Goal: Task Accomplishment & Management: Manage account settings

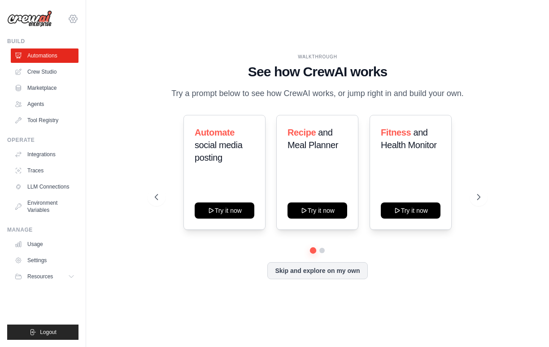
click at [74, 20] on icon at bounding box center [73, 18] width 11 height 11
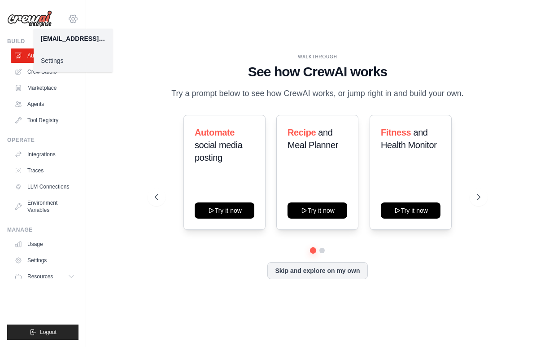
click at [74, 20] on icon at bounding box center [73, 18] width 11 height 11
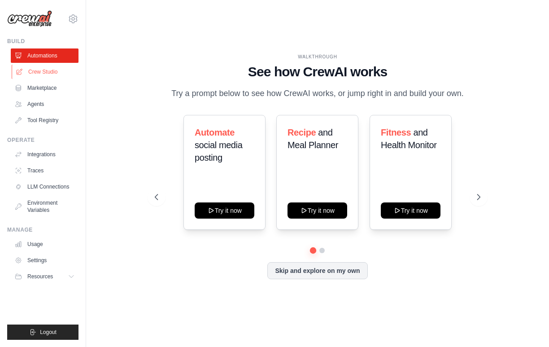
click at [39, 68] on link "Crew Studio" at bounding box center [46, 72] width 68 height 14
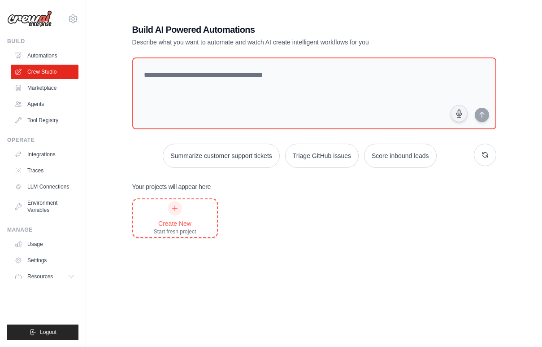
click at [175, 212] on div at bounding box center [175, 208] width 14 height 14
click at [34, 90] on link "Marketplace" at bounding box center [46, 88] width 68 height 14
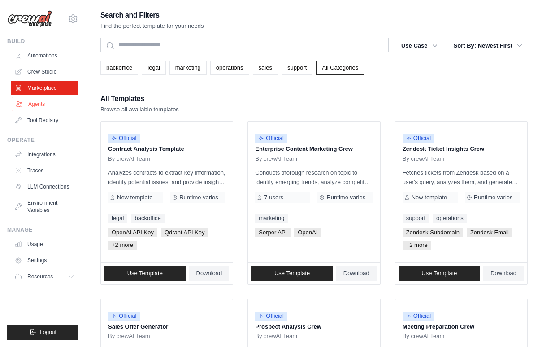
click at [34, 103] on link "Agents" at bounding box center [46, 104] width 68 height 14
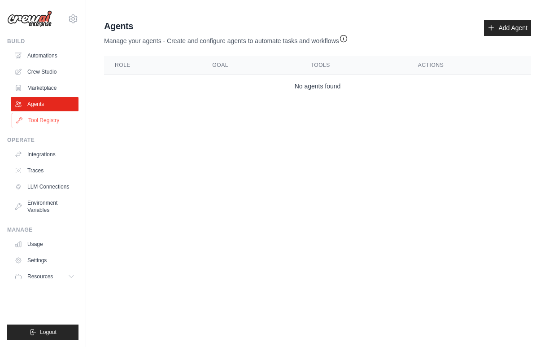
click at [38, 119] on link "Tool Registry" at bounding box center [46, 120] width 68 height 14
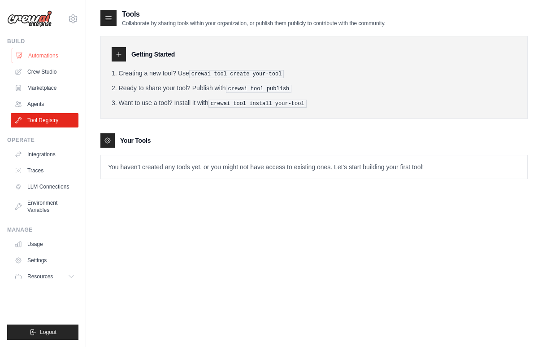
click at [39, 60] on link "Automations" at bounding box center [46, 55] width 68 height 14
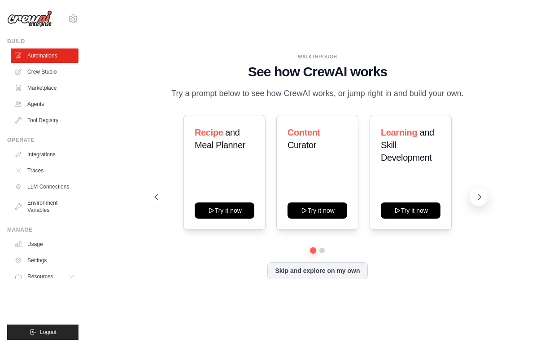
click at [481, 198] on icon at bounding box center [479, 196] width 9 height 9
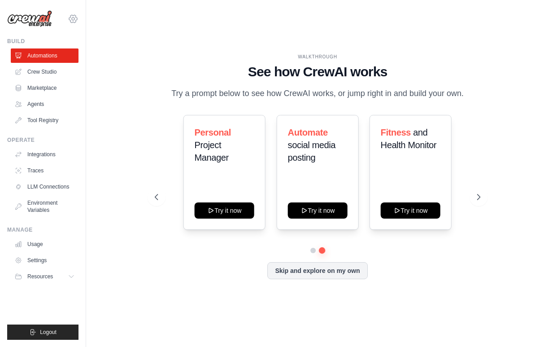
click at [73, 19] on icon at bounding box center [73, 18] width 11 height 11
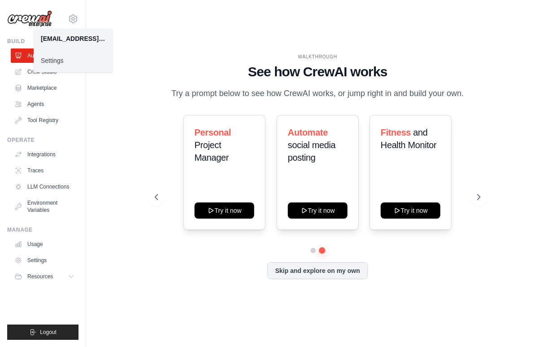
click at [56, 59] on link "Settings" at bounding box center [73, 60] width 79 height 16
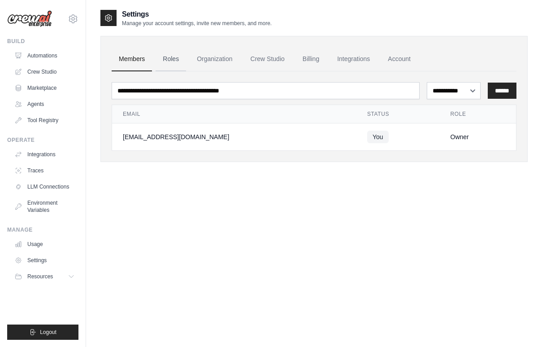
click at [169, 58] on link "Roles" at bounding box center [171, 59] width 31 height 24
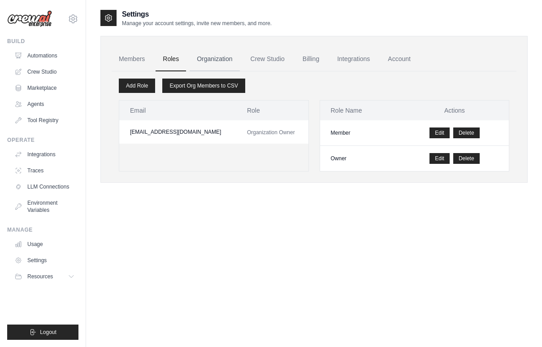
click at [228, 58] on link "Organization" at bounding box center [215, 59] width 50 height 24
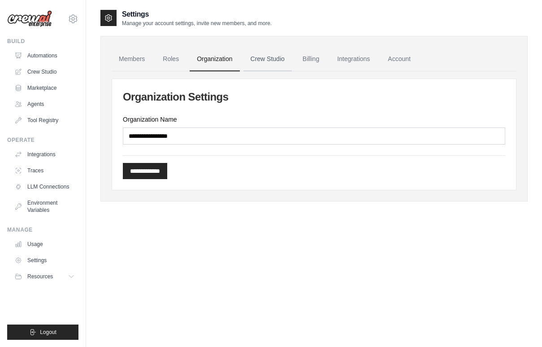
click at [275, 60] on link "Crew Studio" at bounding box center [268, 59] width 48 height 24
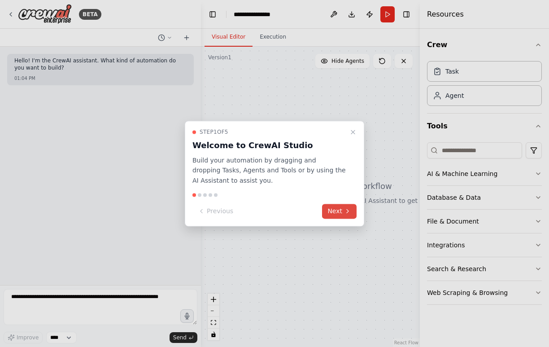
click at [338, 209] on button "Next" at bounding box center [339, 211] width 35 height 15
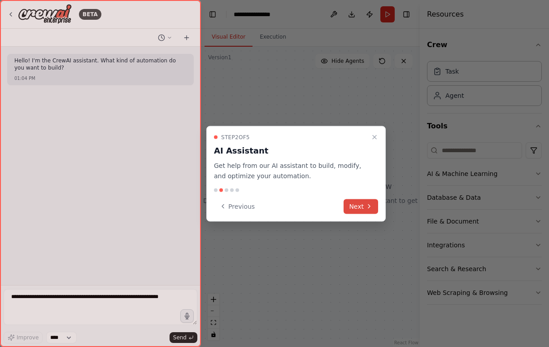
click at [358, 205] on button "Next" at bounding box center [361, 206] width 35 height 15
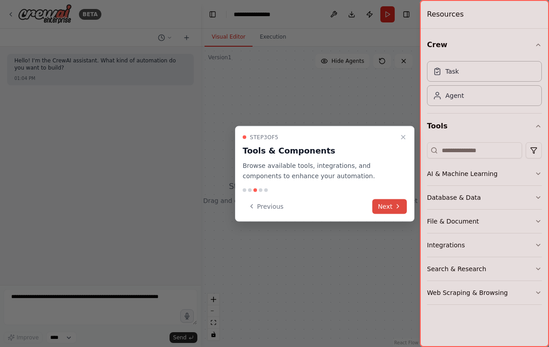
click at [381, 207] on button "Next" at bounding box center [389, 206] width 35 height 15
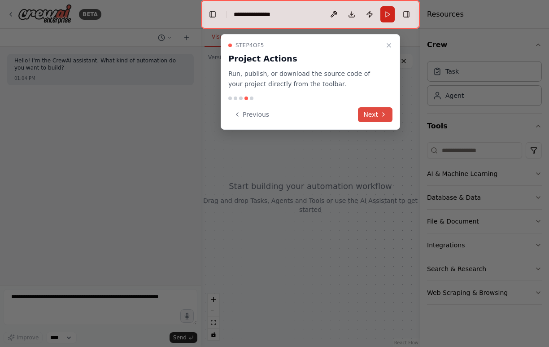
click at [372, 116] on button "Next" at bounding box center [375, 114] width 35 height 15
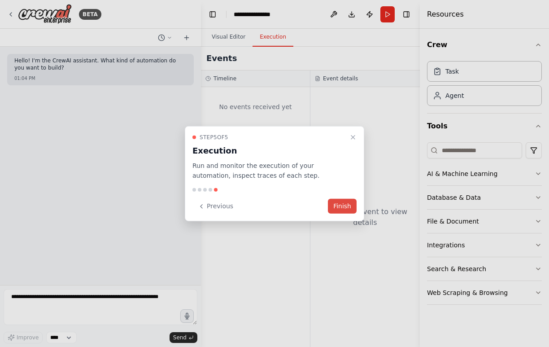
click at [342, 207] on button "Finish" at bounding box center [342, 206] width 29 height 15
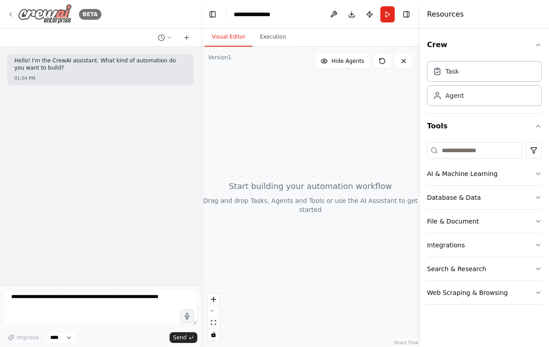
click at [13, 16] on icon at bounding box center [10, 14] width 7 height 7
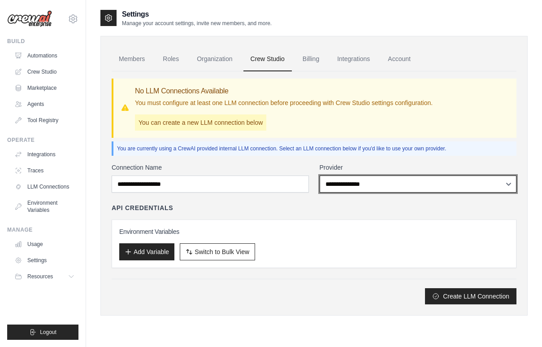
click at [347, 181] on select "**********" at bounding box center [418, 183] width 197 height 17
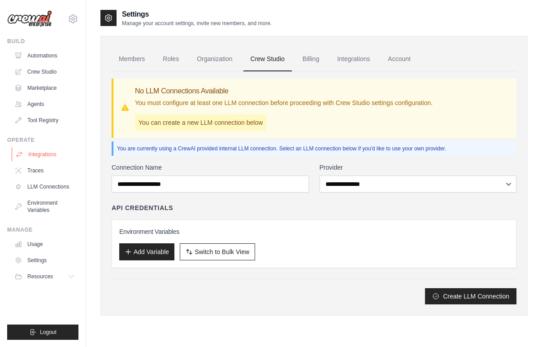
click at [43, 153] on link "Integrations" at bounding box center [46, 154] width 68 height 14
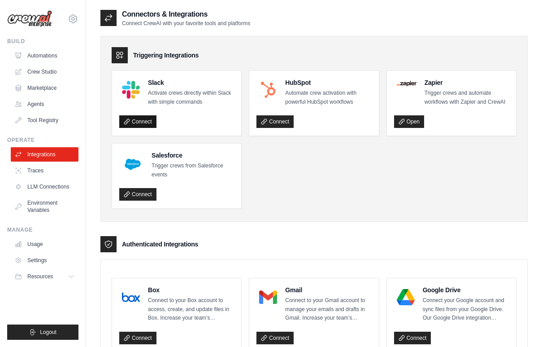
click at [142, 121] on link "Connect" at bounding box center [137, 121] width 37 height 13
click at [301, 185] on ul "Slack Activate crews directly within Slack with simple commands Connect HubSpot…" at bounding box center [314, 139] width 405 height 138
click at [40, 173] on link "Traces" at bounding box center [46, 170] width 68 height 14
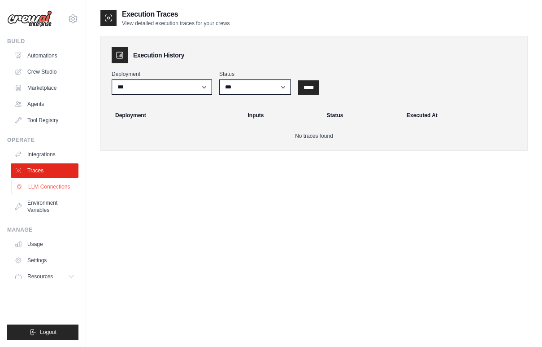
click at [42, 182] on link "LLM Connections" at bounding box center [46, 186] width 68 height 14
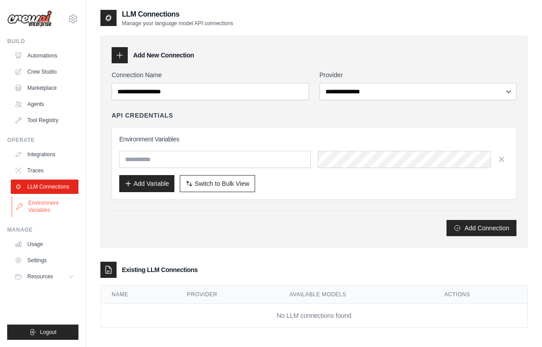
click at [38, 202] on link "Environment Variables" at bounding box center [46, 207] width 68 height 22
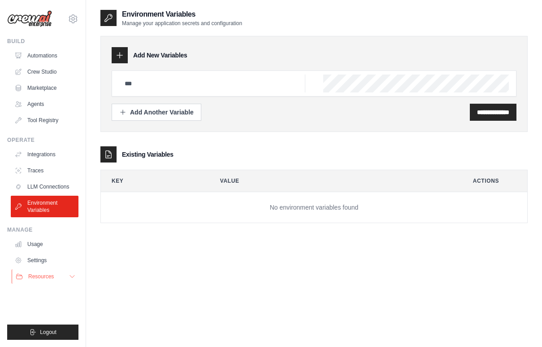
click at [73, 277] on icon at bounding box center [72, 276] width 7 height 7
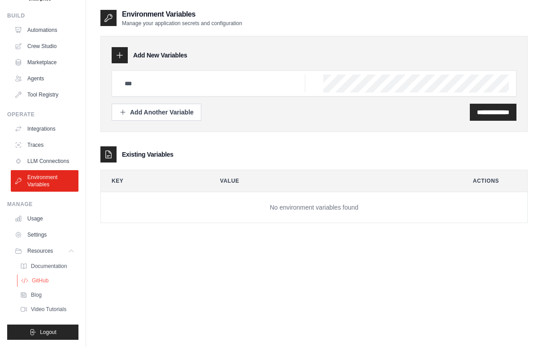
click at [39, 277] on span "GitHub" at bounding box center [40, 280] width 17 height 7
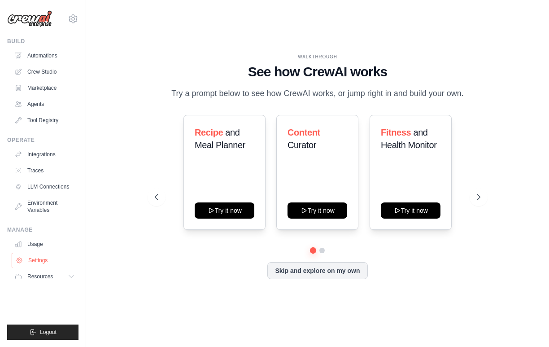
click at [43, 259] on link "Settings" at bounding box center [46, 260] width 68 height 14
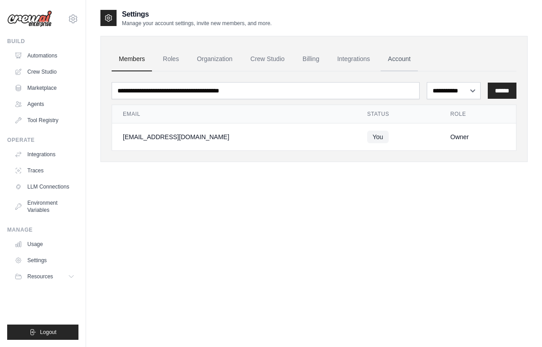
click at [400, 61] on link "Account" at bounding box center [399, 59] width 37 height 24
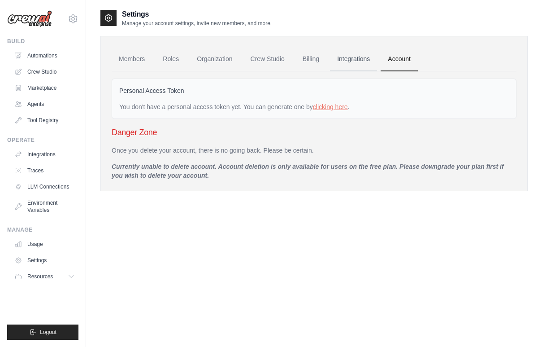
click at [361, 60] on link "Integrations" at bounding box center [353, 59] width 47 height 24
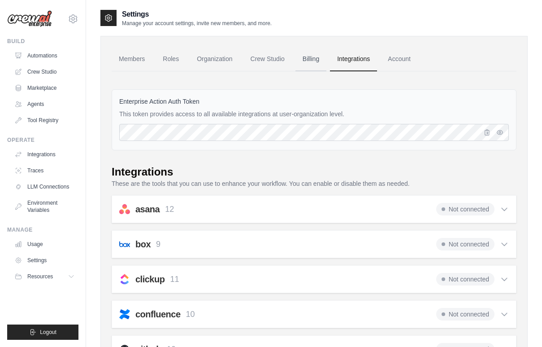
click at [316, 61] on link "Billing" at bounding box center [311, 59] width 31 height 24
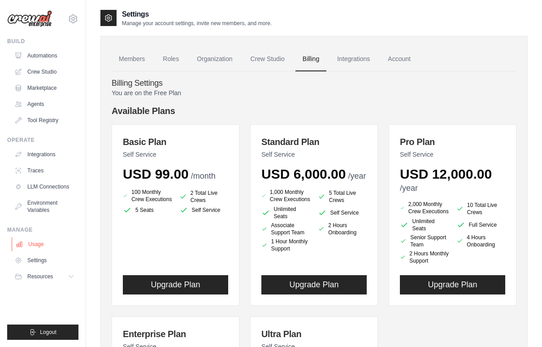
click at [36, 244] on link "Usage" at bounding box center [46, 244] width 68 height 14
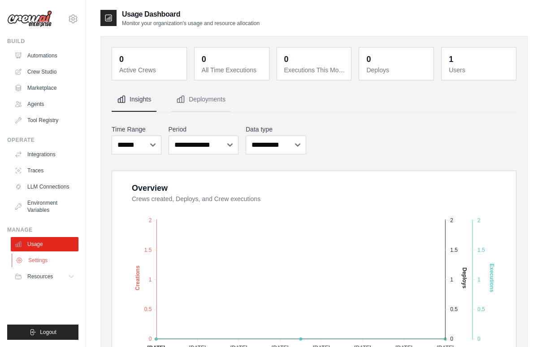
click at [39, 263] on link "Settings" at bounding box center [46, 260] width 68 height 14
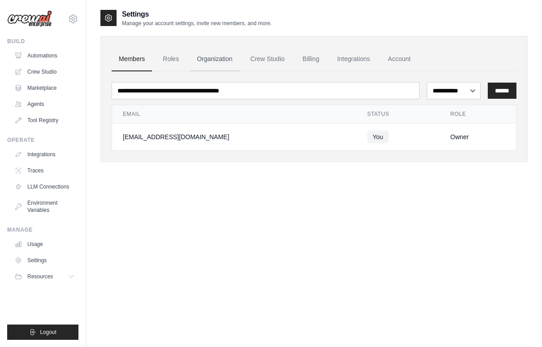
click at [215, 50] on link "Organization" at bounding box center [215, 59] width 50 height 24
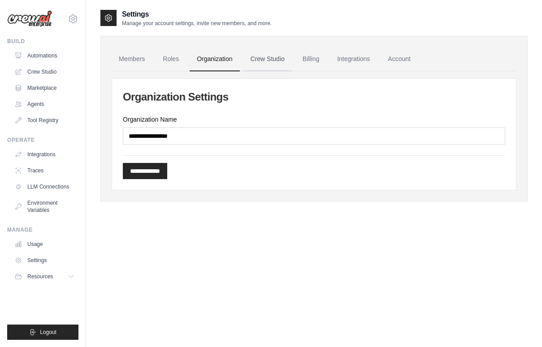
click at [277, 61] on link "Crew Studio" at bounding box center [268, 59] width 48 height 24
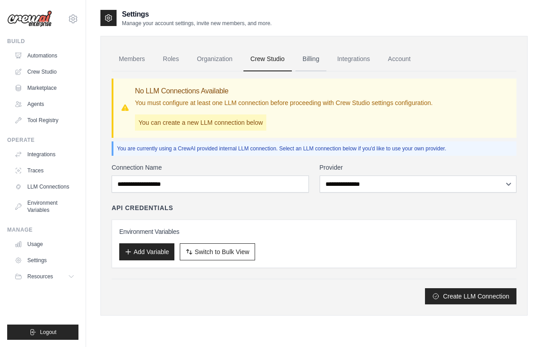
click at [312, 62] on link "Billing" at bounding box center [311, 59] width 31 height 24
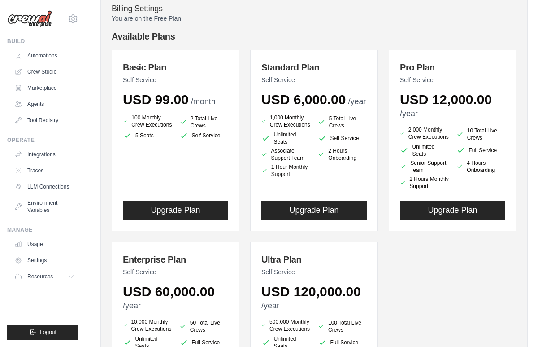
scroll to position [75, 0]
